Goal: Task Accomplishment & Management: Use online tool/utility

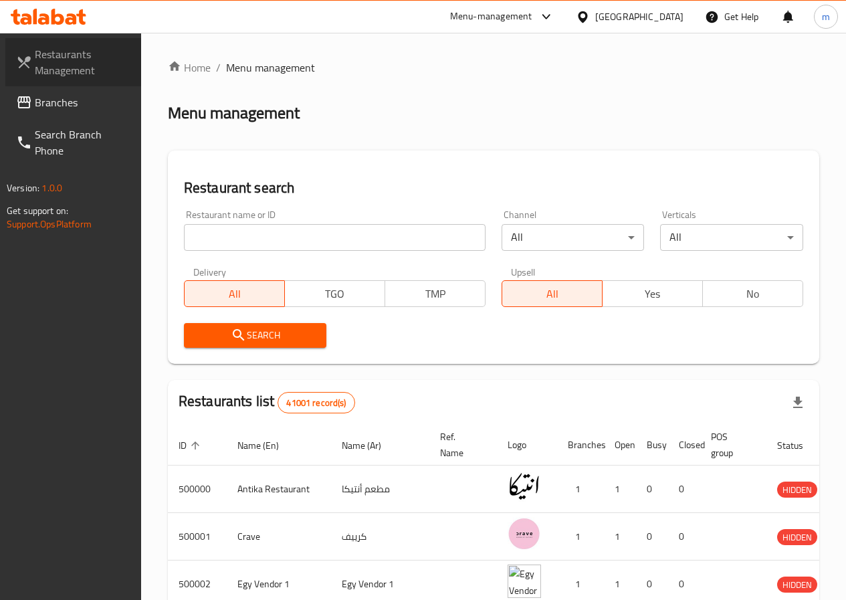
click at [61, 56] on span "Restaurants Management" at bounding box center [83, 62] width 96 height 32
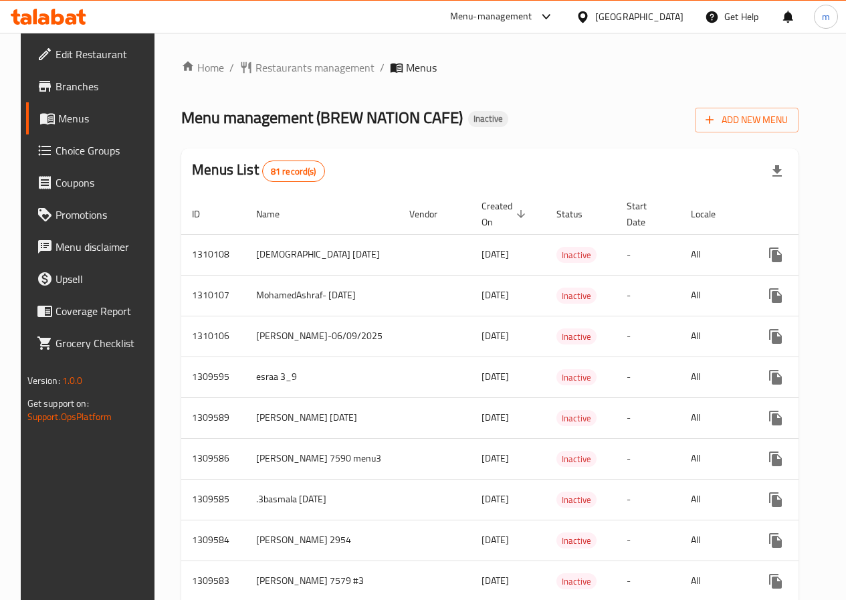
click at [58, 117] on span "Menus" at bounding box center [104, 118] width 93 height 16
click at [58, 118] on span "Menus" at bounding box center [104, 118] width 93 height 16
click at [769, 122] on span "Add New Menu" at bounding box center [747, 120] width 82 height 17
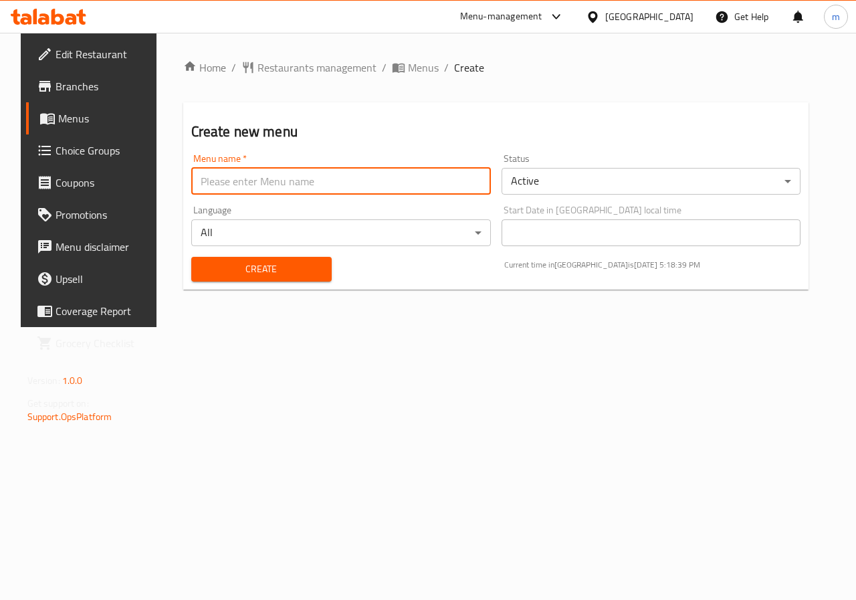
click at [366, 187] on input "text" at bounding box center [341, 181] width 300 height 27
type input "mo raouf"
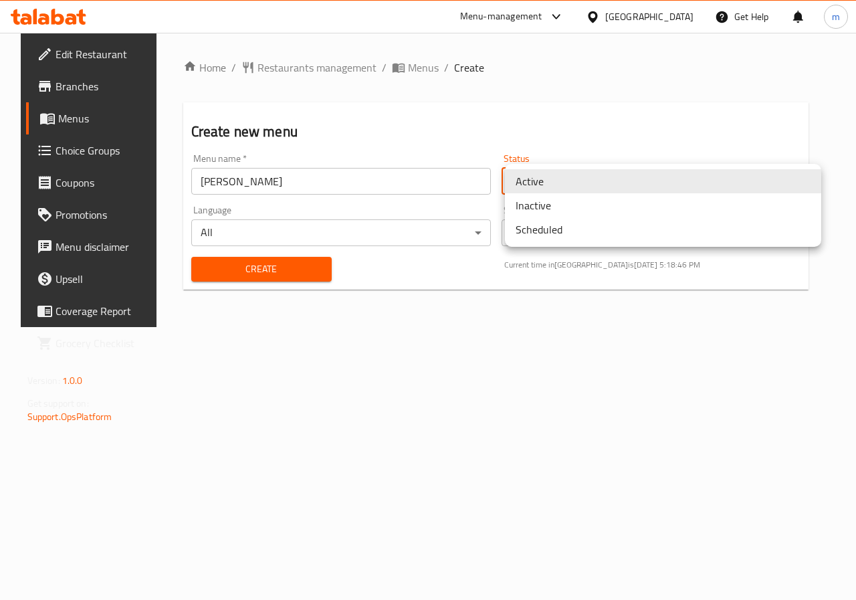
click at [817, 186] on body "​ Menu-management Egypt Get Help m Edit Restaurant Branches Menus Choice Groups…" at bounding box center [428, 316] width 856 height 567
click at [710, 213] on li "Inactive" at bounding box center [663, 205] width 316 height 24
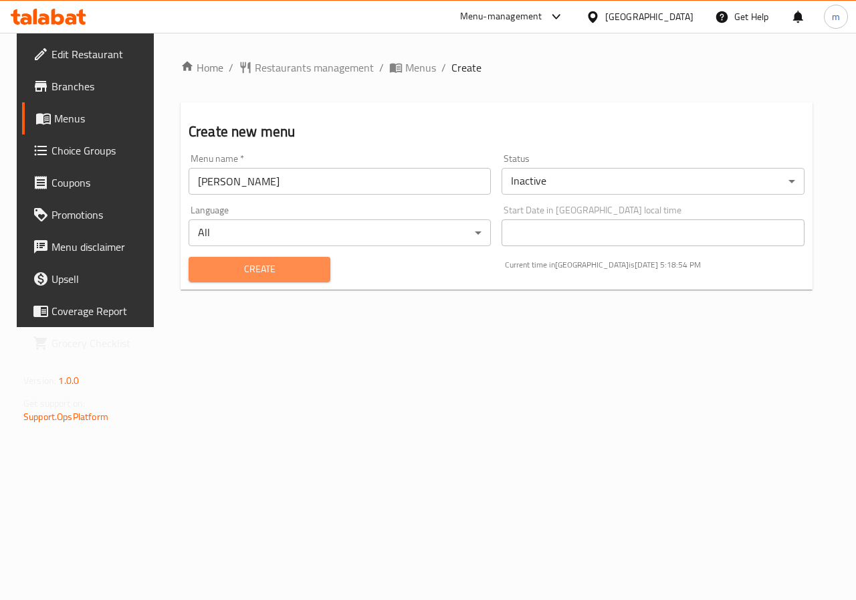
click at [306, 270] on span "Create" at bounding box center [259, 269] width 120 height 17
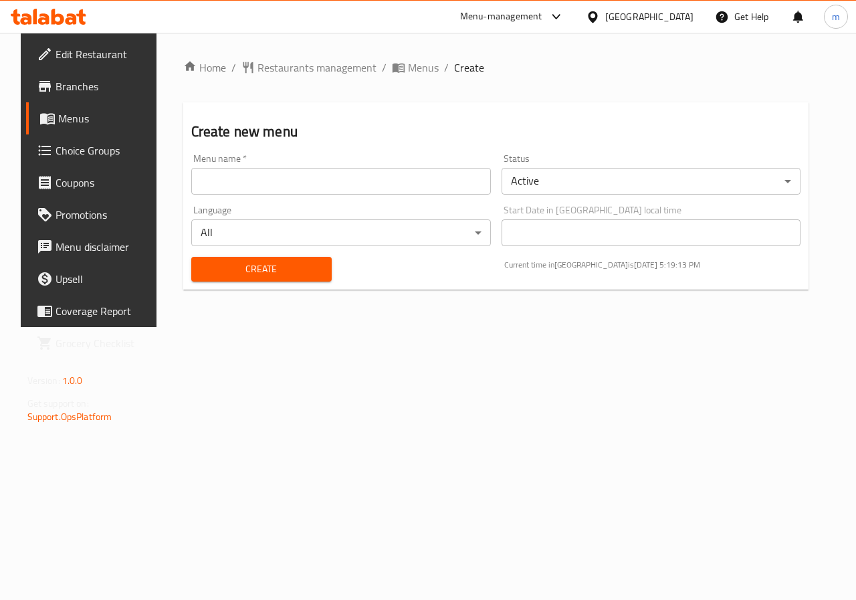
click at [93, 116] on span "Menus" at bounding box center [105, 118] width 95 height 16
click at [94, 116] on span "Menus" at bounding box center [105, 118] width 95 height 16
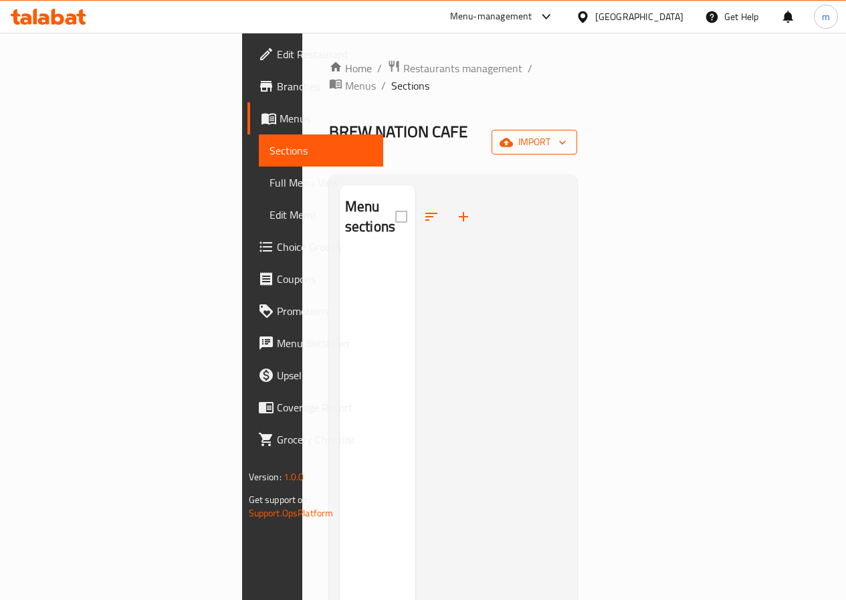
click at [577, 130] on button "import" at bounding box center [535, 142] width 86 height 25
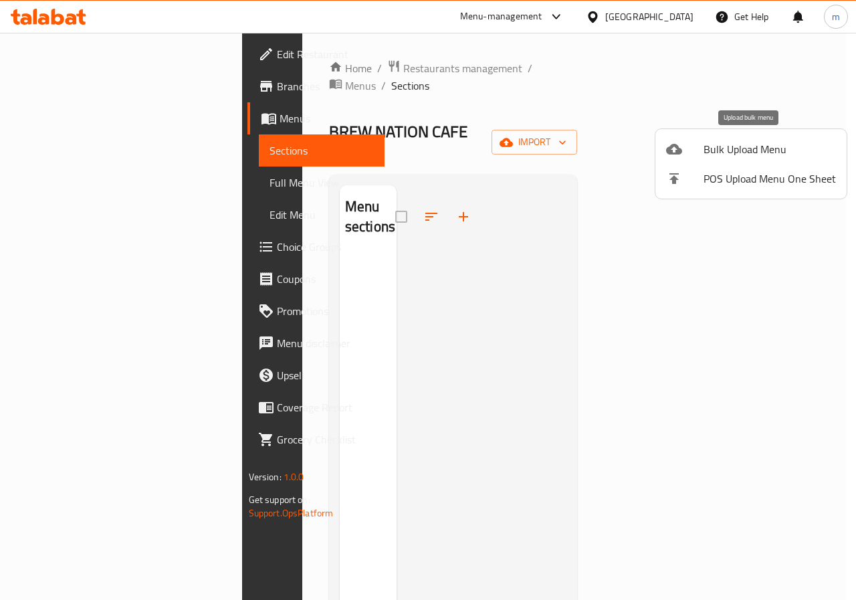
click at [779, 147] on span "Bulk Upload Menu" at bounding box center [770, 149] width 132 height 16
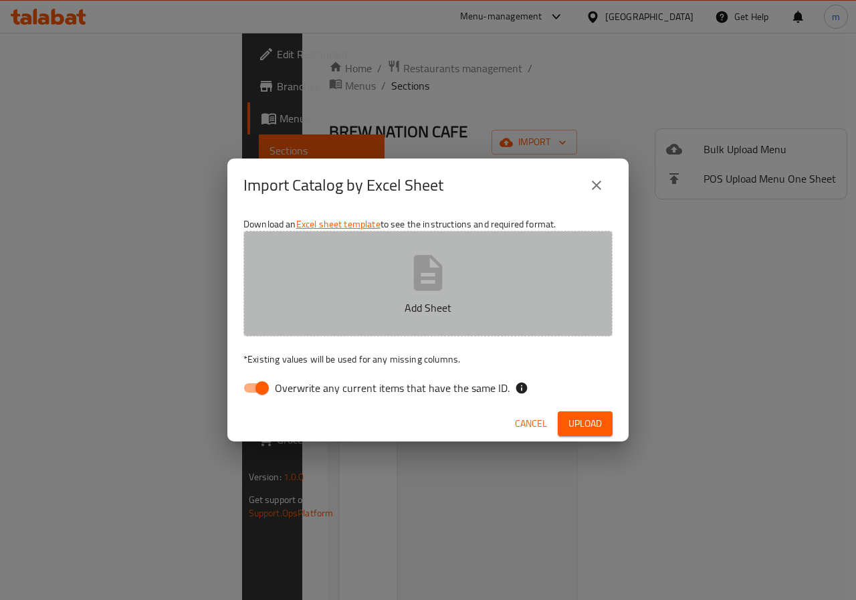
click at [431, 270] on icon "button" at bounding box center [428, 272] width 29 height 35
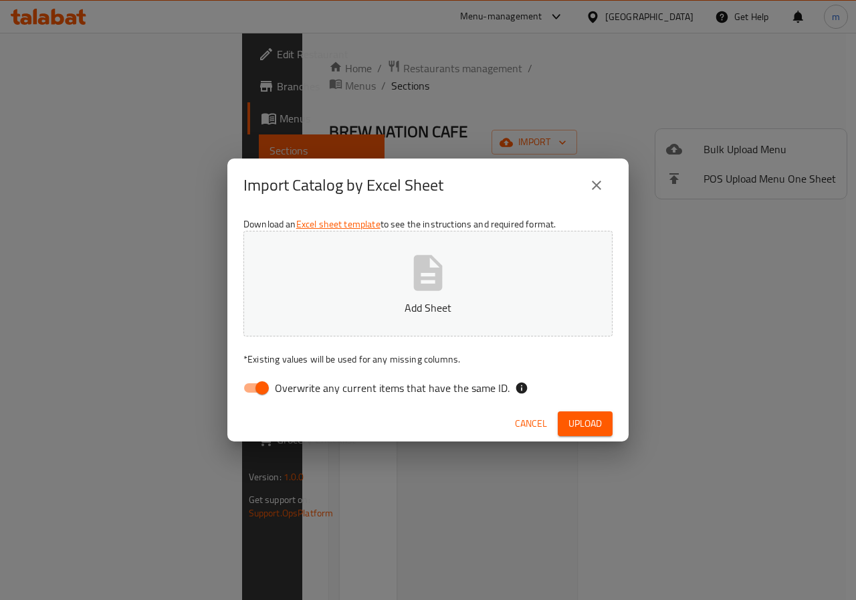
click at [263, 387] on input "Overwrite any current items that have the same ID." at bounding box center [262, 387] width 76 height 25
checkbox input "false"
click at [423, 282] on icon "button" at bounding box center [428, 272] width 43 height 43
click at [422, 266] on icon "button" at bounding box center [428, 272] width 29 height 35
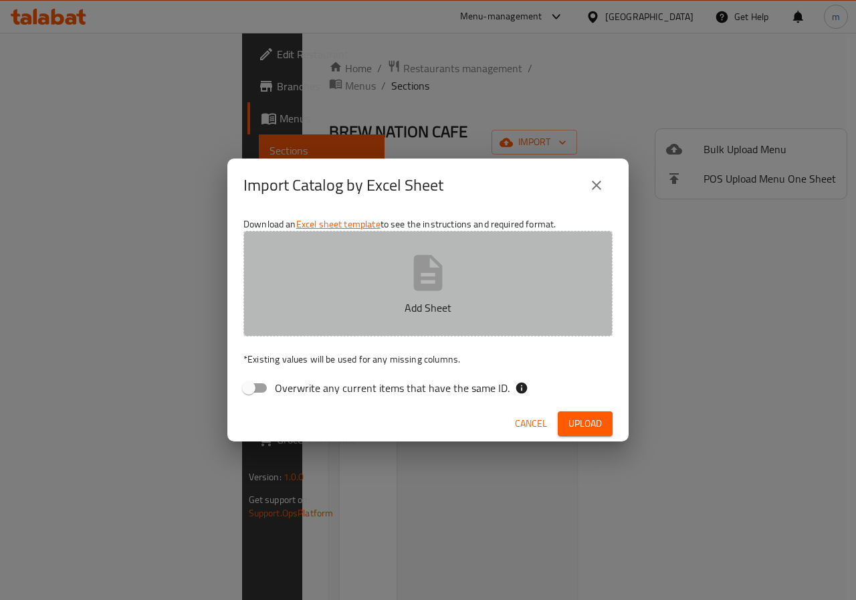
click at [434, 269] on icon "button" at bounding box center [428, 272] width 29 height 35
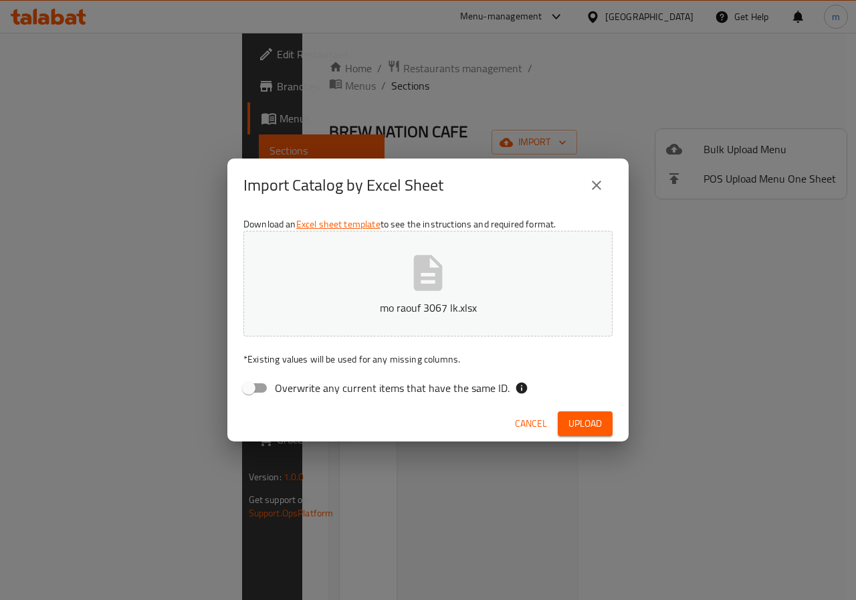
click at [594, 427] on span "Upload" at bounding box center [584, 423] width 33 height 17
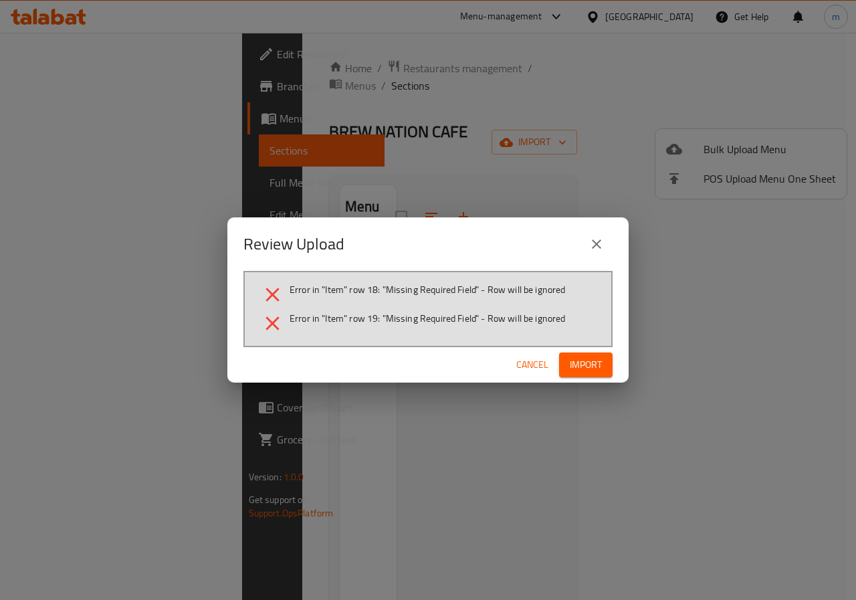
click at [572, 374] on button "Import" at bounding box center [586, 364] width 54 height 25
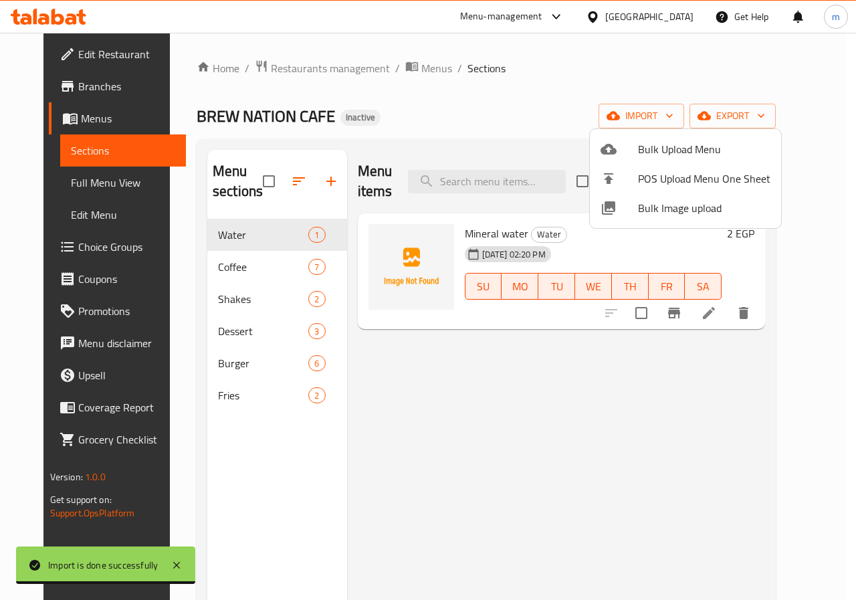
click at [480, 111] on div at bounding box center [428, 300] width 856 height 600
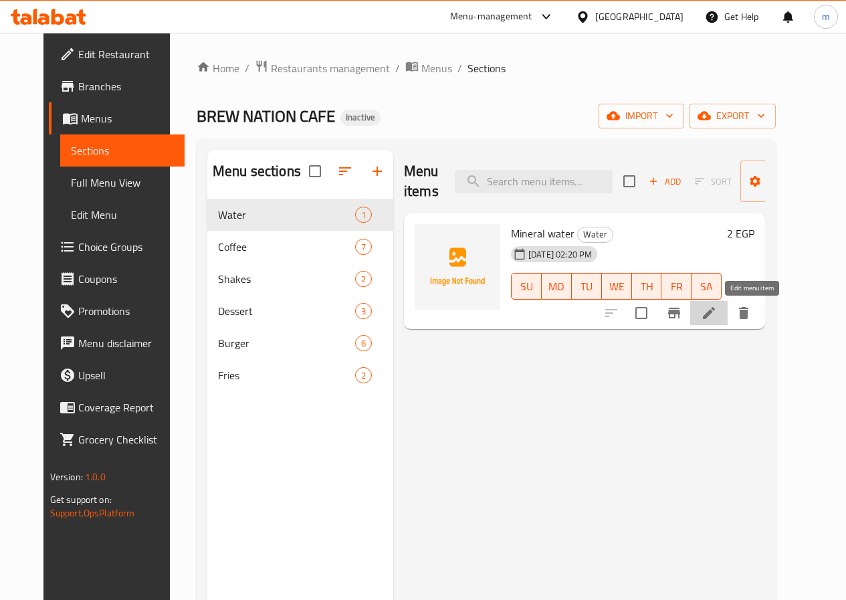
click at [717, 313] on icon at bounding box center [709, 313] width 16 height 16
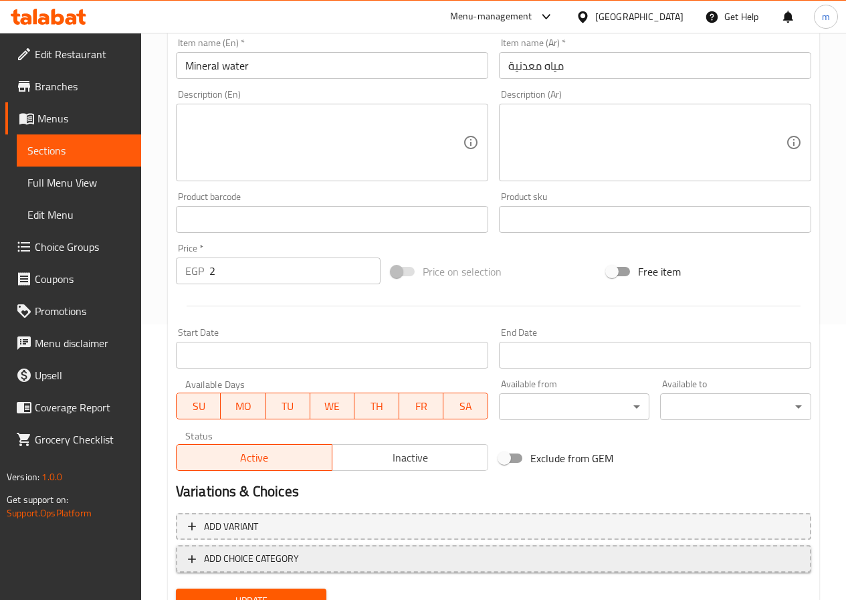
scroll to position [334, 0]
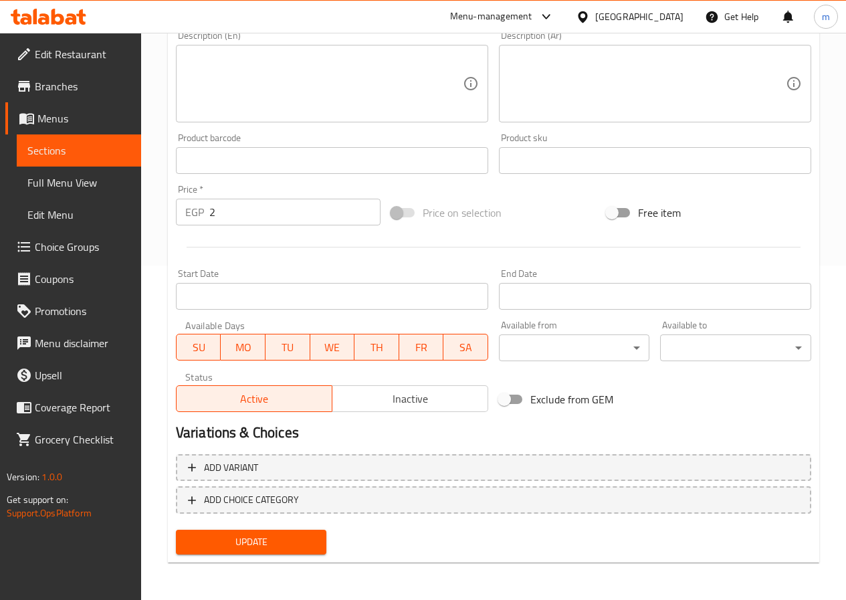
click at [243, 542] on span "Update" at bounding box center [252, 542] width 130 height 17
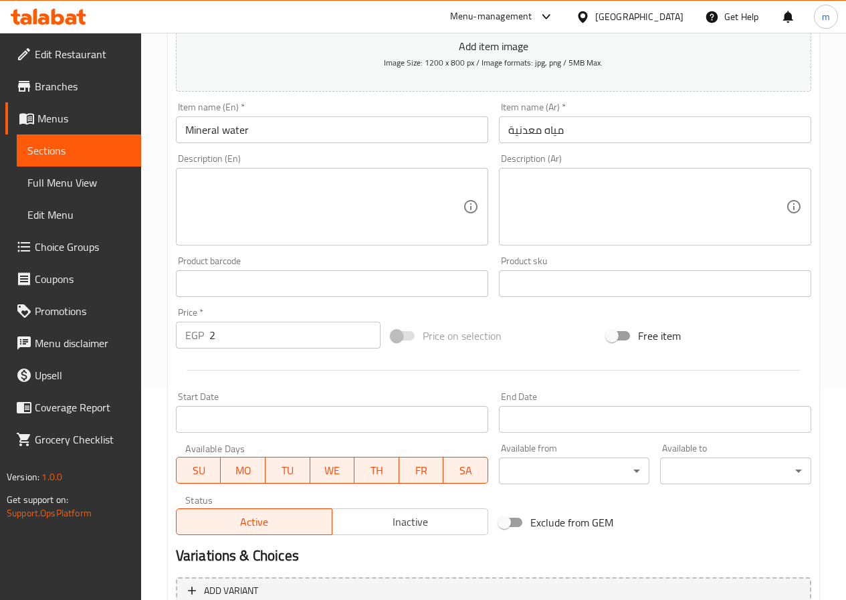
scroll to position [0, 0]
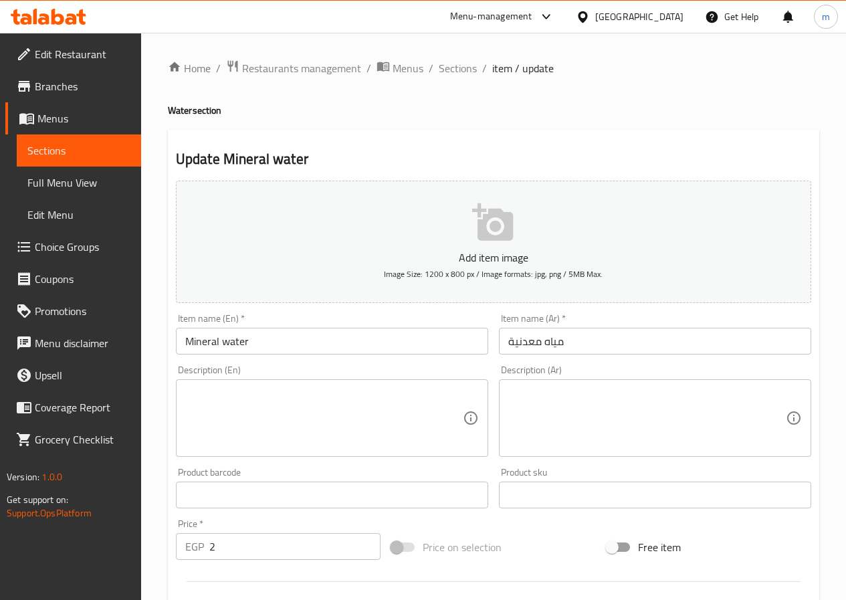
click at [54, 118] on span "Menus" at bounding box center [83, 118] width 93 height 16
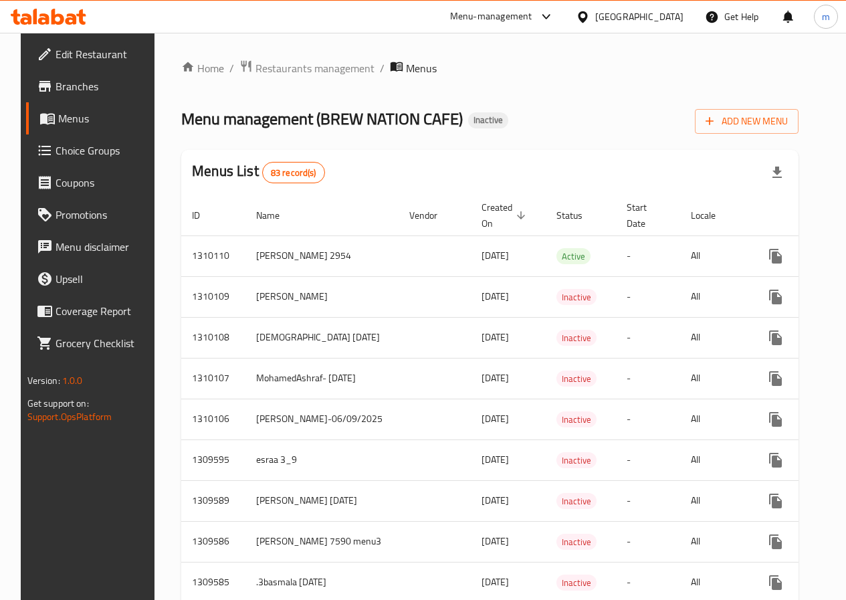
click at [64, 118] on span "Menus" at bounding box center [104, 118] width 93 height 16
click at [71, 123] on span "Menus" at bounding box center [104, 118] width 93 height 16
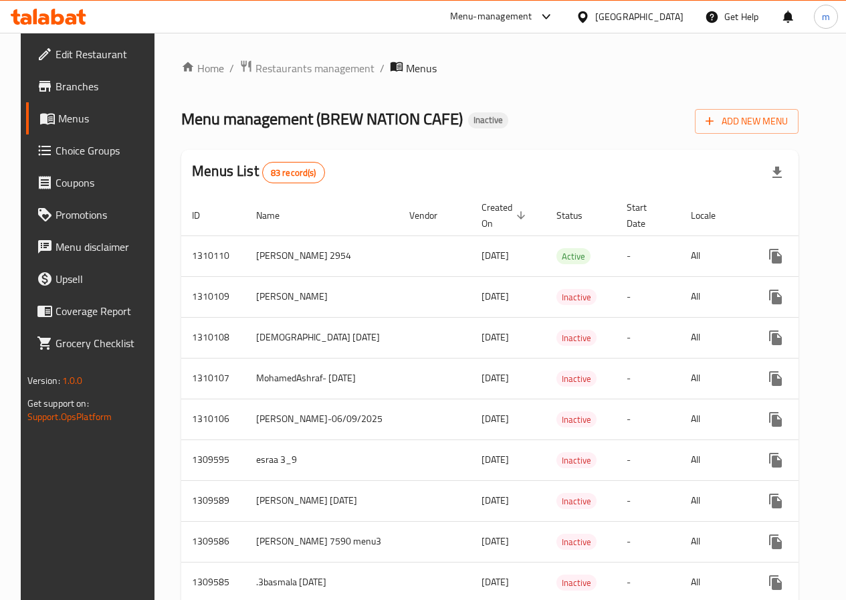
click at [71, 123] on span "Menus" at bounding box center [104, 118] width 93 height 16
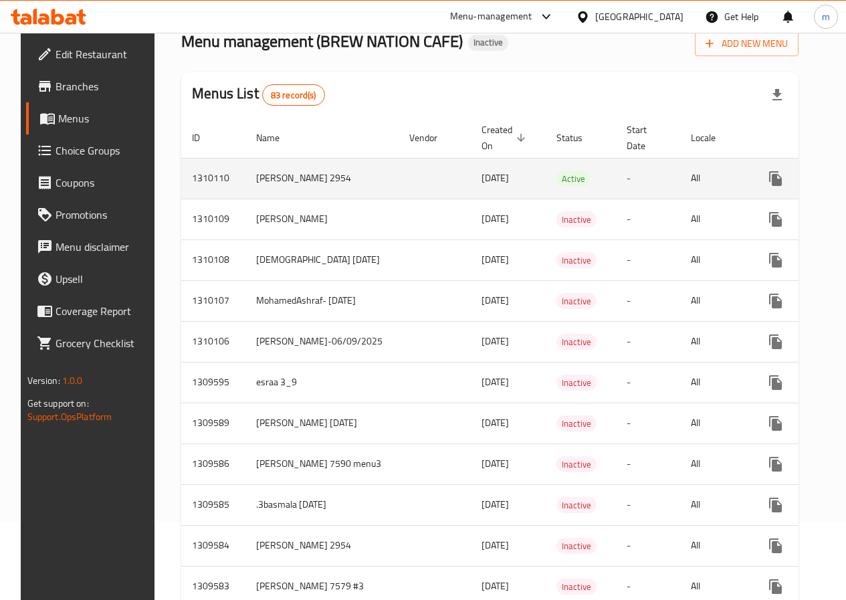
scroll to position [67, 0]
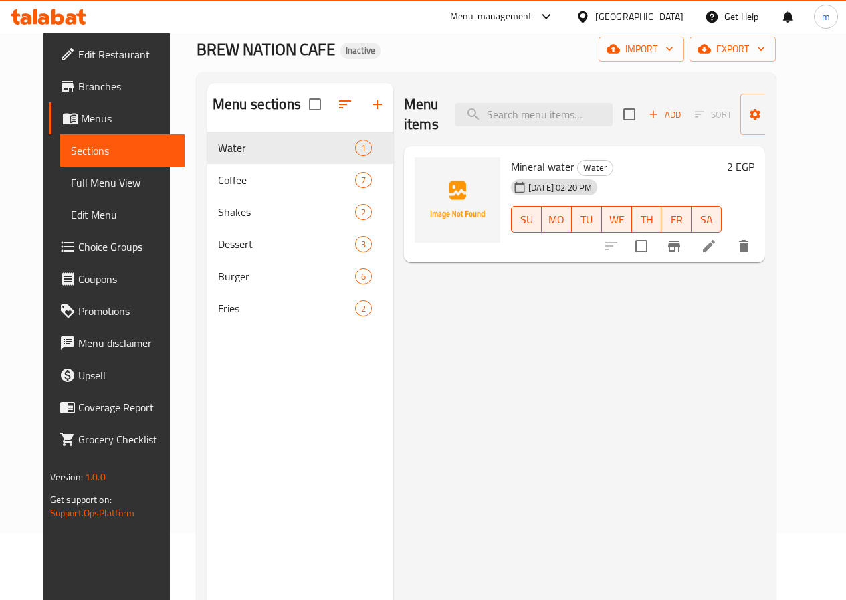
click at [84, 187] on span "Full Menu View" at bounding box center [122, 183] width 103 height 16
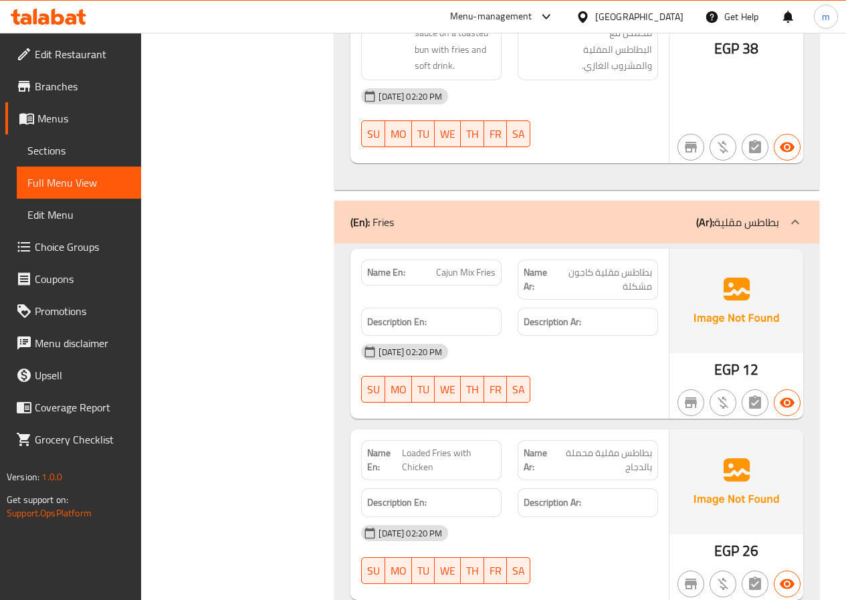
scroll to position [4581, 0]
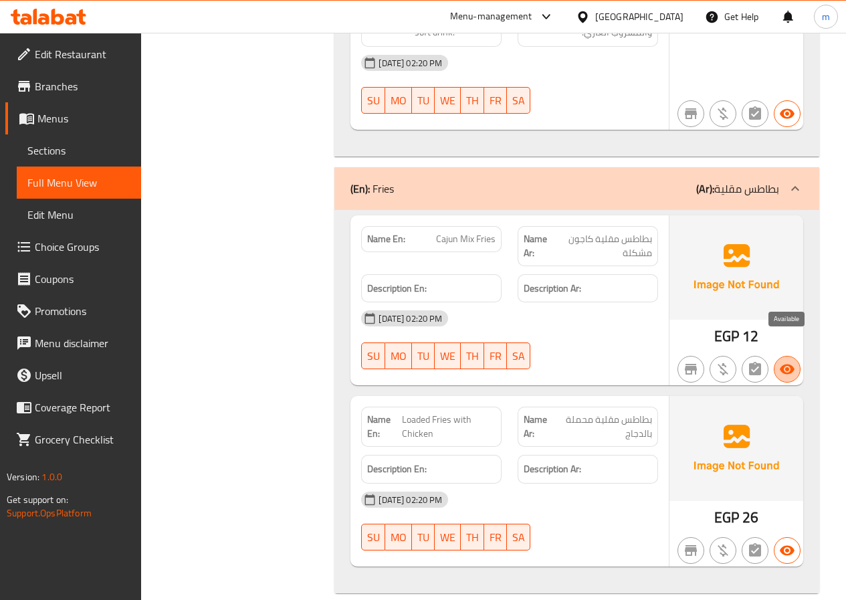
click at [779, 361] on icon "button" at bounding box center [787, 369] width 16 height 16
click at [789, 361] on icon "button" at bounding box center [787, 369] width 16 height 16
click at [791, 356] on button "button" at bounding box center [787, 369] width 27 height 27
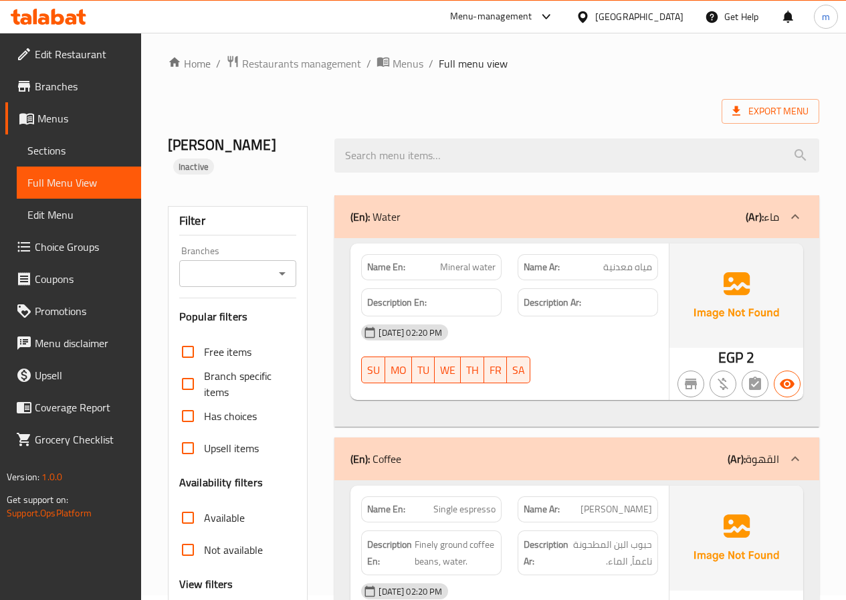
scroll to position [0, 0]
